Goal: Information Seeking & Learning: Learn about a topic

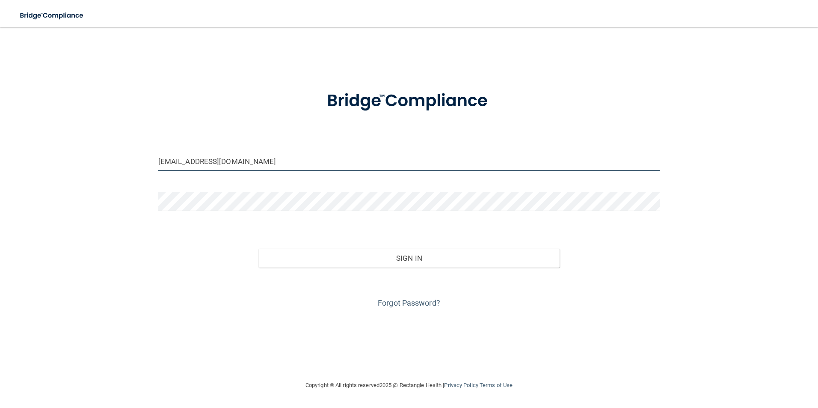
click at [220, 164] on input "[EMAIL_ADDRESS][DOMAIN_NAME]" at bounding box center [409, 161] width 502 height 19
drag, startPoint x: 244, startPoint y: 164, endPoint x: 134, endPoint y: 155, distance: 110.4
click at [134, 155] on div "[EMAIL_ADDRESS][DOMAIN_NAME] Invalid email/password. You don't have permission …" at bounding box center [409, 204] width 784 height 336
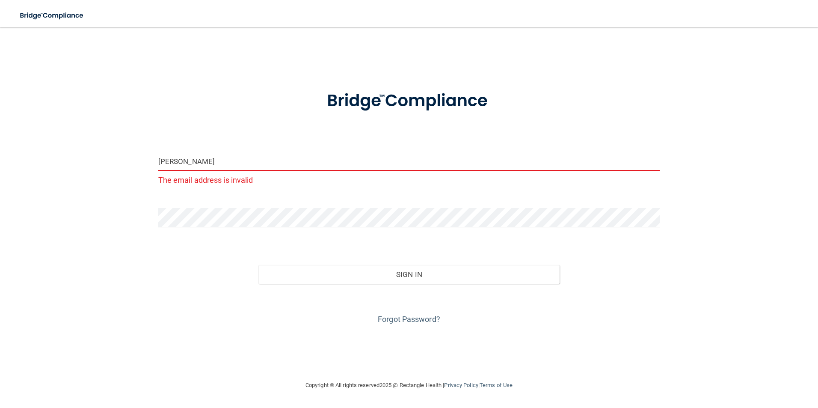
type input "[EMAIL_ADDRESS][DOMAIN_NAME]"
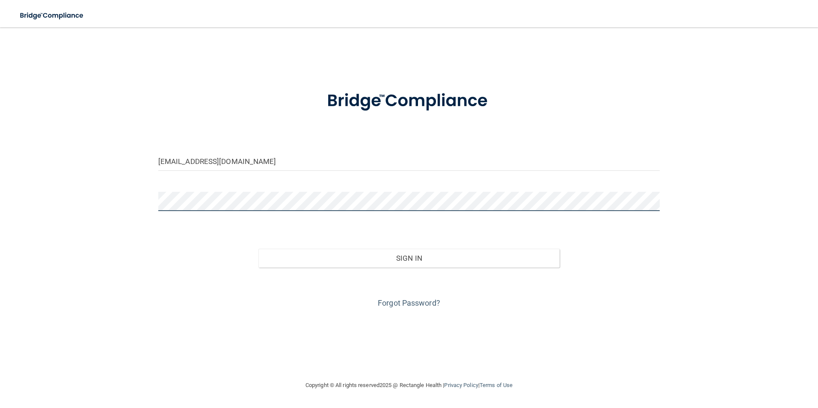
click at [150, 194] on div "[EMAIL_ADDRESS][DOMAIN_NAME] Invalid email/password. You don't have permission …" at bounding box center [409, 204] width 784 height 336
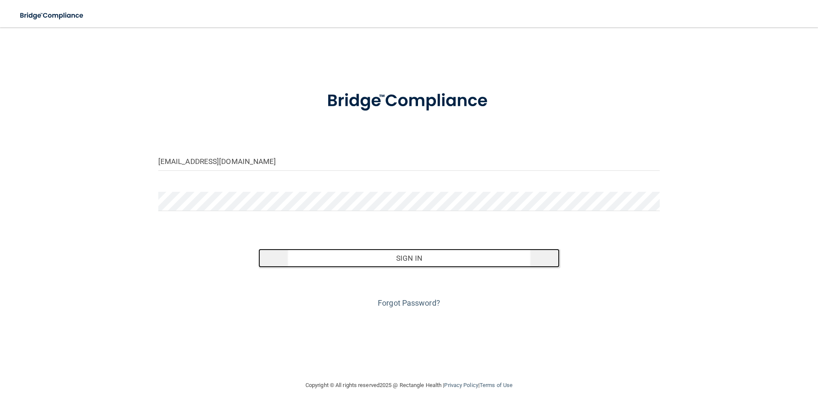
click at [380, 258] on button "Sign In" at bounding box center [409, 258] width 301 height 19
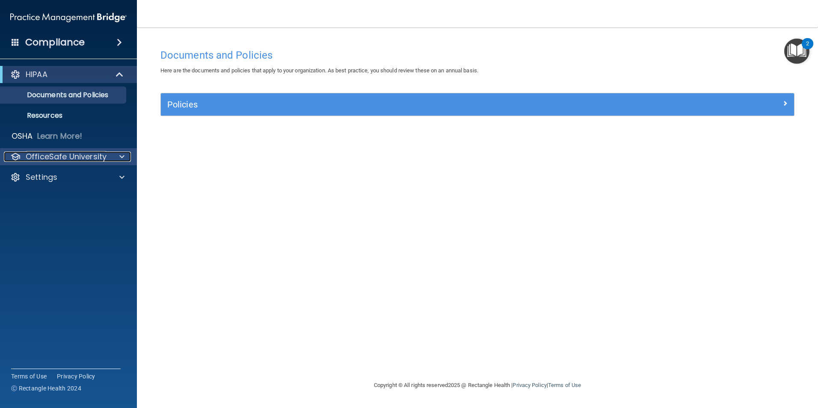
click at [125, 157] on div at bounding box center [120, 157] width 21 height 10
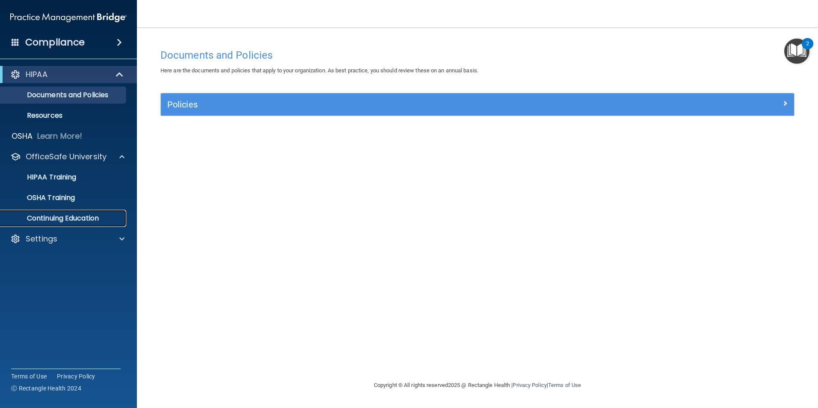
click at [82, 221] on p "Continuing Education" at bounding box center [64, 218] width 117 height 9
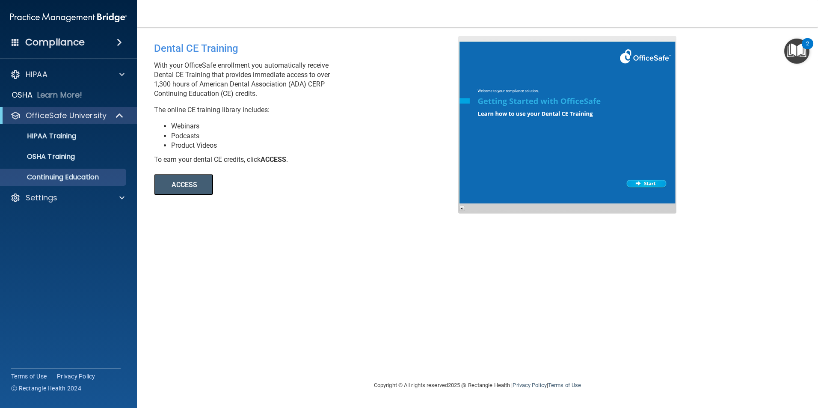
click at [187, 190] on button "ACCESS" at bounding box center [183, 184] width 59 height 21
